Goal: Task Accomplishment & Management: Manage account settings

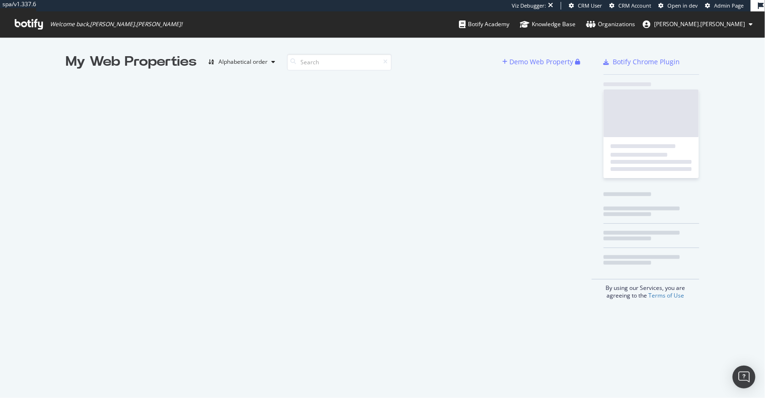
scroll to position [398, 765]
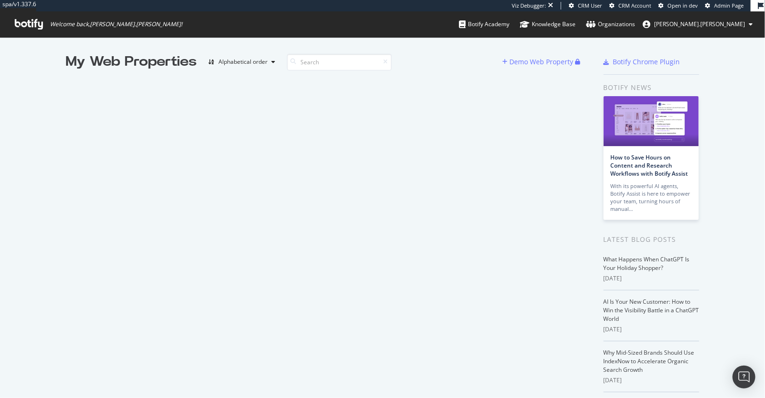
click at [723, 2] on span "Admin Page" at bounding box center [729, 5] width 30 height 7
click at [746, 22] on button "[PERSON_NAME].[PERSON_NAME]" at bounding box center [697, 24] width 125 height 15
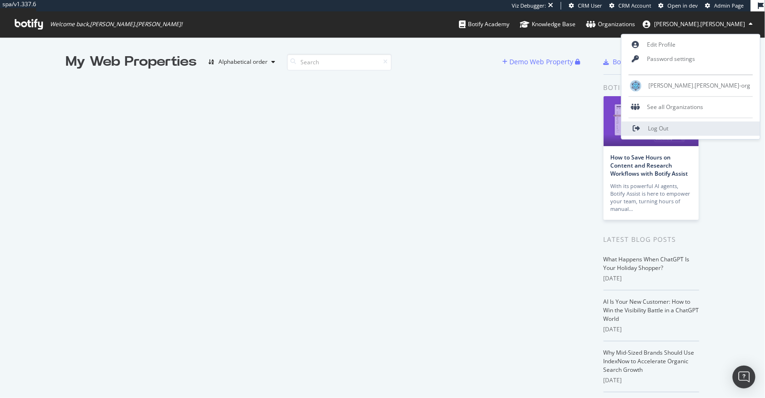
click at [669, 125] on span "Log Out" at bounding box center [658, 129] width 20 height 8
